Goal: Transaction & Acquisition: Purchase product/service

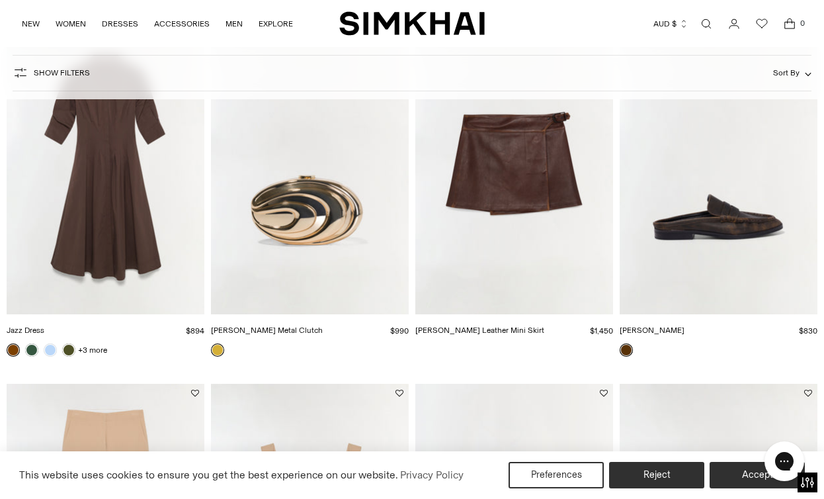
scroll to position [1278, 0]
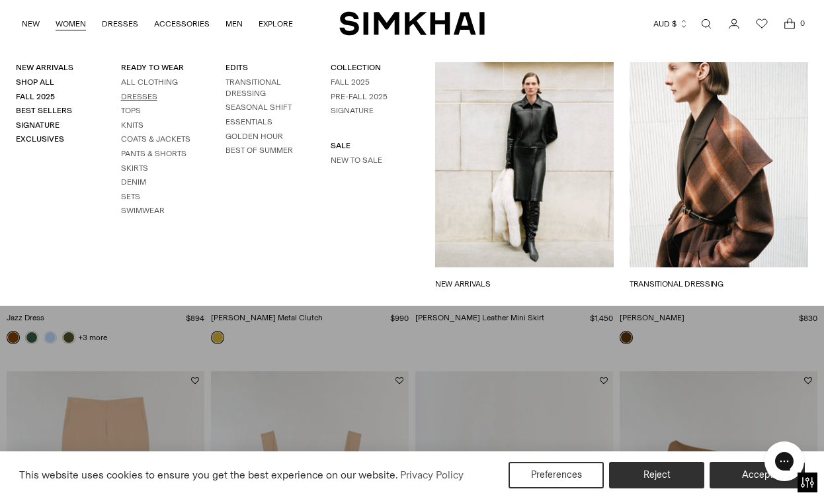
click at [138, 98] on link "Dresses" at bounding box center [139, 96] width 36 height 9
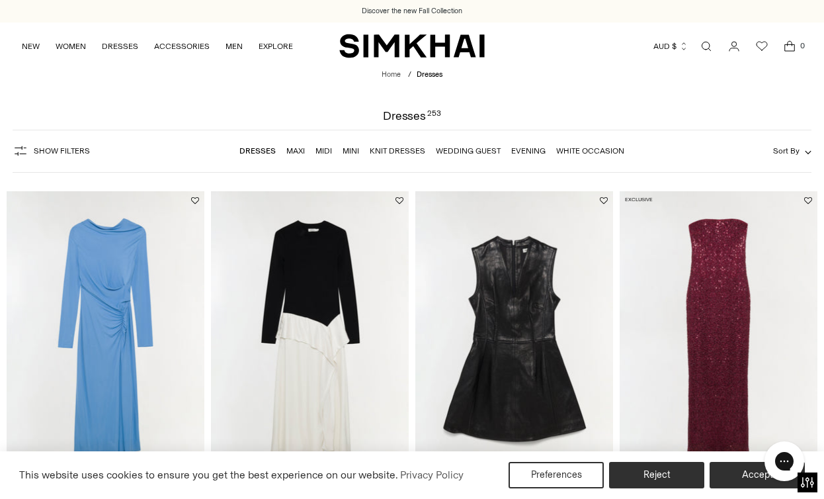
click at [601, 156] on li "White Occasion" at bounding box center [590, 151] width 68 height 12
click at [599, 152] on link "White Occasion" at bounding box center [590, 150] width 68 height 9
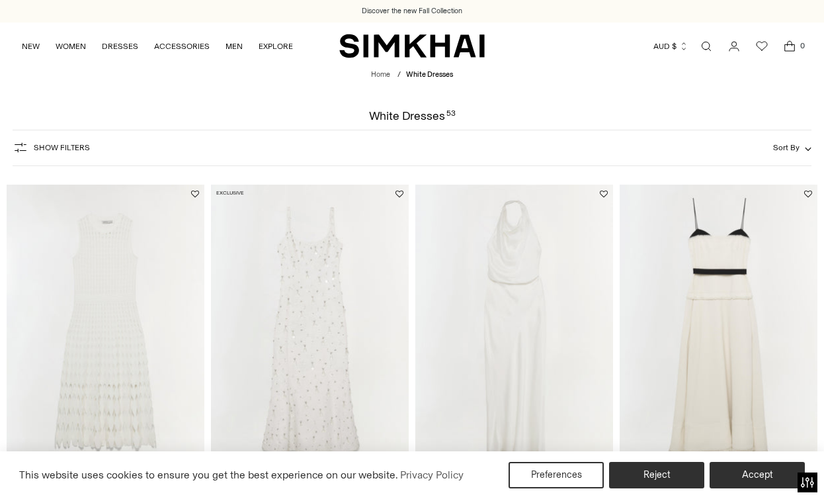
click at [802, 146] on button "Sort By" at bounding box center [792, 147] width 38 height 15
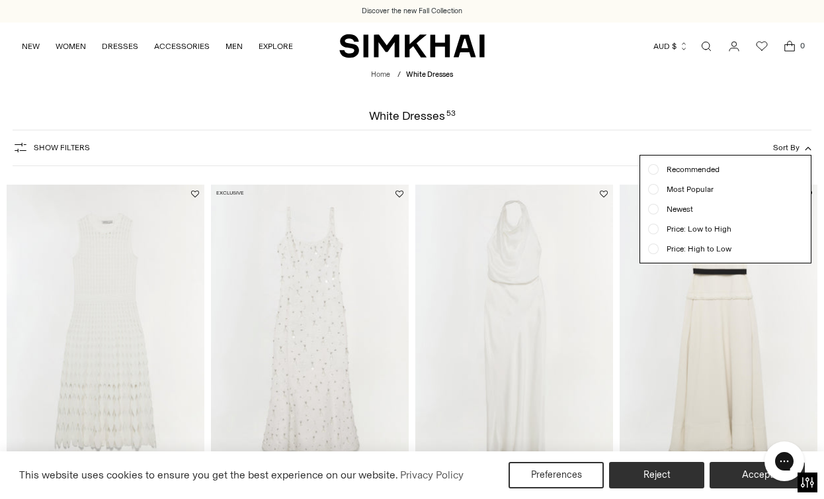
click at [689, 210] on span "Newest" at bounding box center [676, 209] width 34 height 12
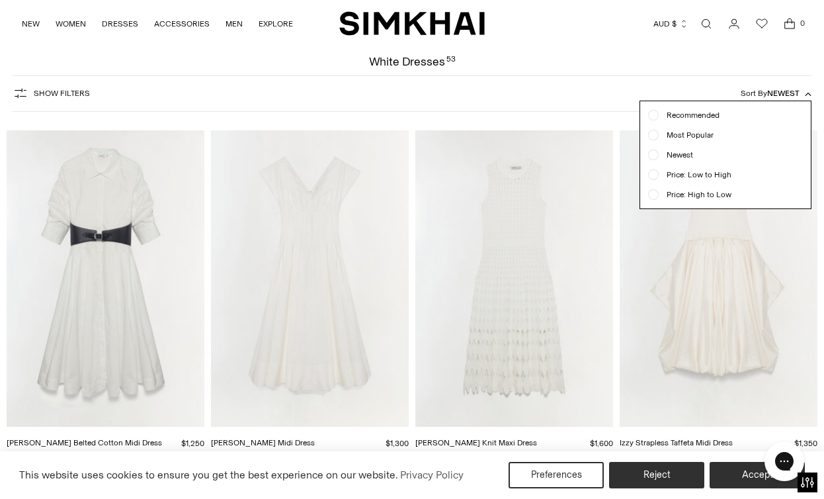
scroll to position [50, 0]
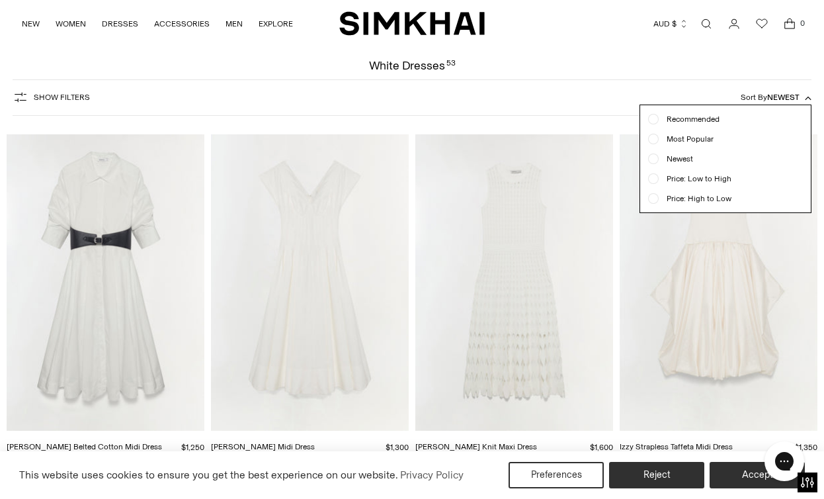
click at [527, 116] on form "Show Filters Show Filters Sort By Newest Recommended Most Popular" at bounding box center [412, 97] width 824 height 52
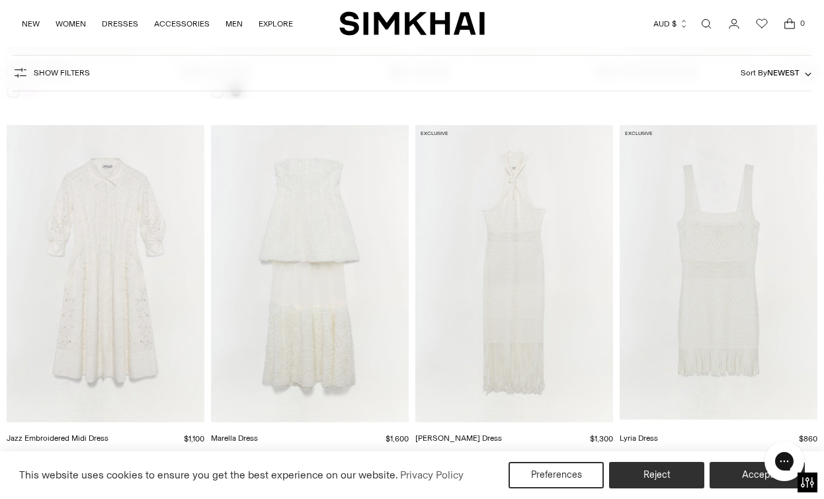
scroll to position [1158, 0]
